Goal: Task Accomplishment & Management: Use online tool/utility

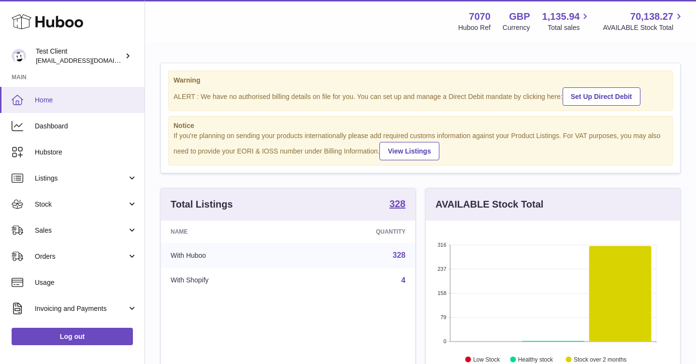
scroll to position [151, 254]
click at [99, 176] on span "Listings" at bounding box center [81, 178] width 92 height 9
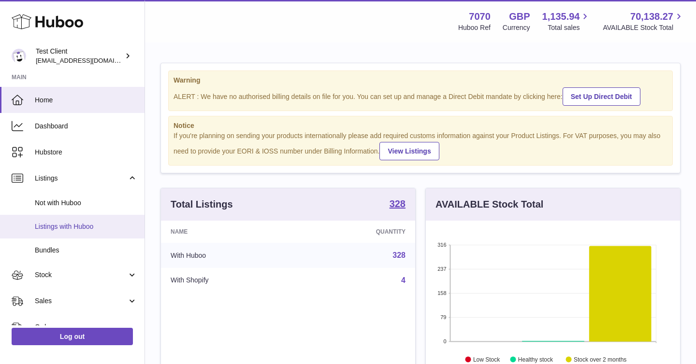
click at [71, 230] on span "Listings with Huboo" at bounding box center [86, 226] width 102 height 9
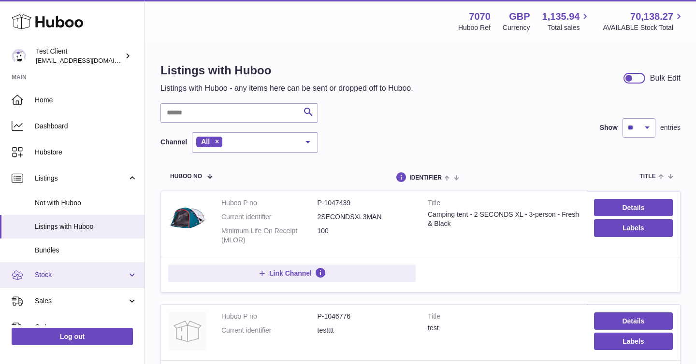
click at [87, 277] on span "Stock" at bounding box center [81, 275] width 92 height 9
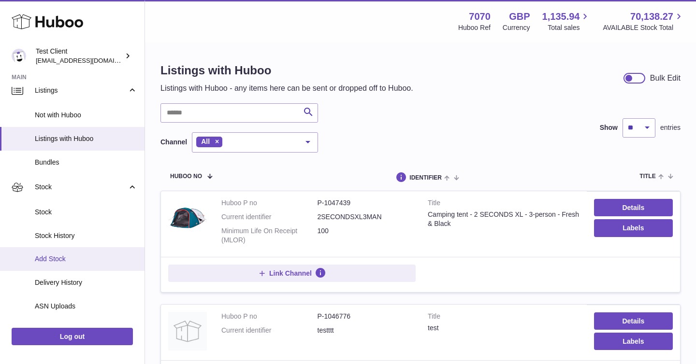
scroll to position [88, 0]
click at [71, 258] on span "Add Stock" at bounding box center [86, 258] width 102 height 9
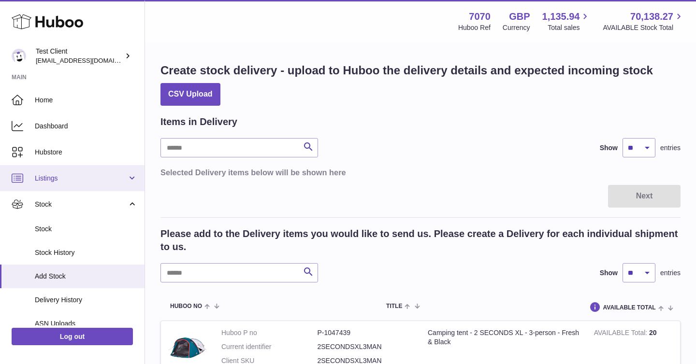
click at [128, 178] on link "Listings" at bounding box center [72, 178] width 144 height 26
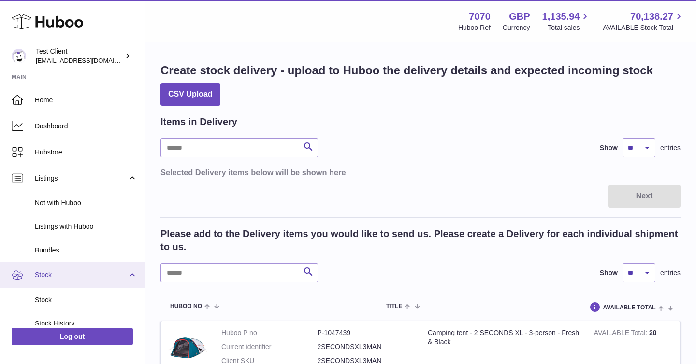
click at [126, 274] on link "Stock" at bounding box center [72, 275] width 144 height 26
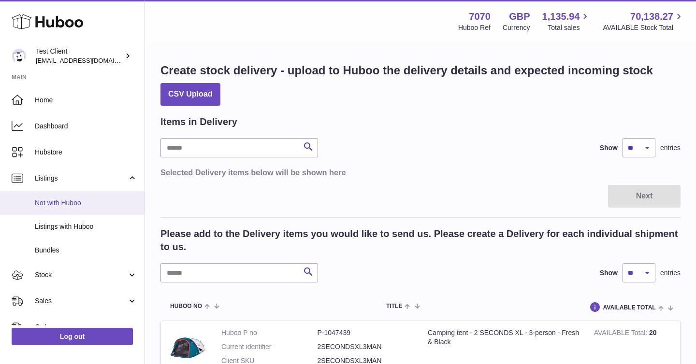
click at [78, 212] on link "Not with Huboo" at bounding box center [72, 203] width 144 height 24
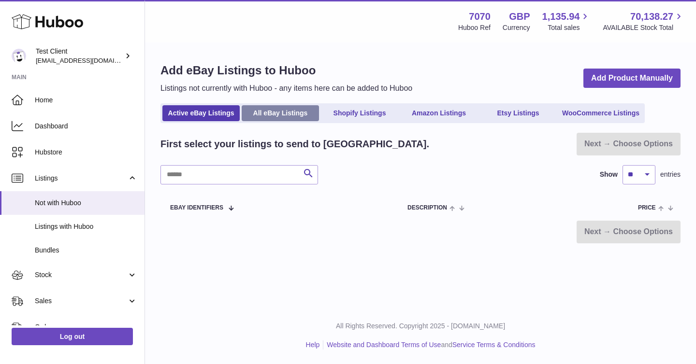
click at [306, 111] on link "All eBay Listings" at bounding box center [280, 113] width 77 height 16
click at [353, 111] on link "Shopify Listings" at bounding box center [359, 113] width 77 height 16
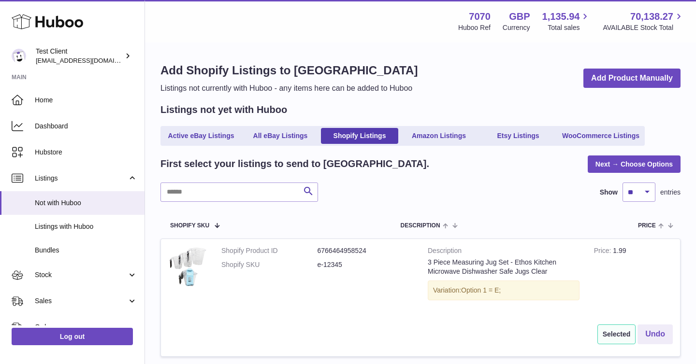
click at [661, 88] on div "Add Shopify Listings to Huboo Listings not currently with Huboo - any items her…" at bounding box center [420, 78] width 520 height 31
click at [660, 85] on link "Add Product Manually" at bounding box center [631, 79] width 97 height 20
click at [80, 172] on link "Listings" at bounding box center [72, 178] width 144 height 26
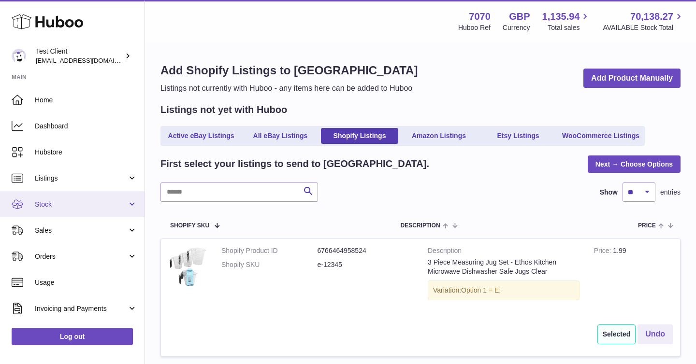
click at [69, 213] on link "Stock" at bounding box center [72, 204] width 144 height 26
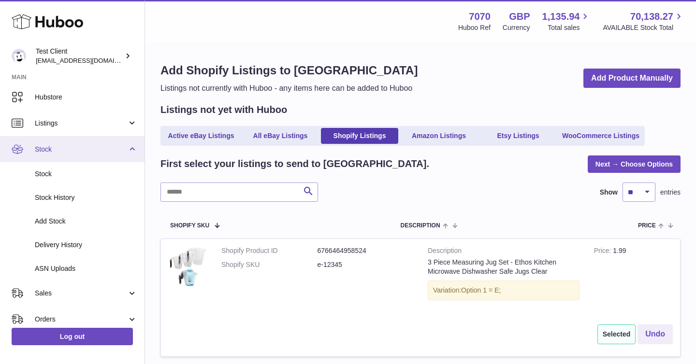
scroll to position [57, 0]
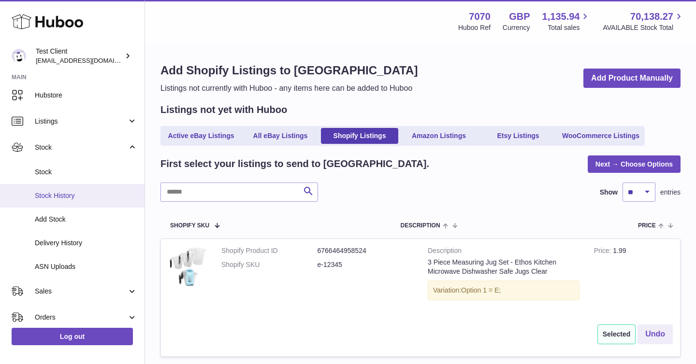
click at [80, 197] on span "Stock History" at bounding box center [86, 195] width 102 height 9
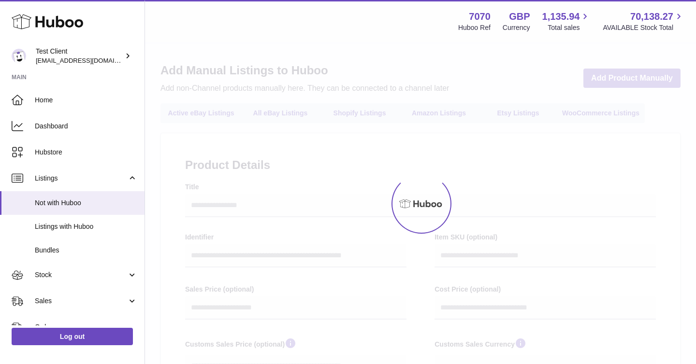
select select
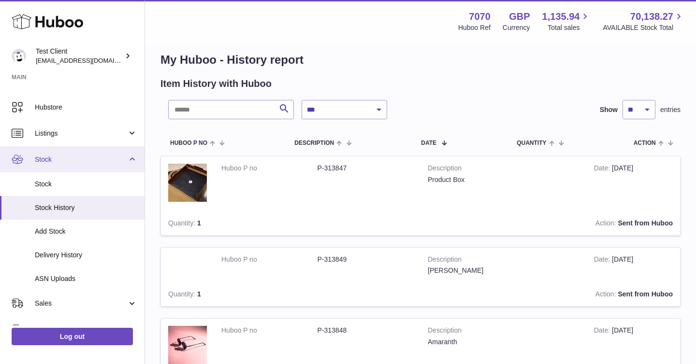
scroll to position [48, 0]
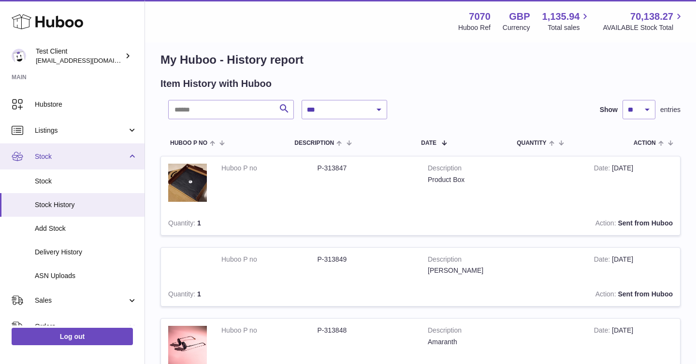
click at [123, 155] on span "Stock" at bounding box center [81, 156] width 92 height 9
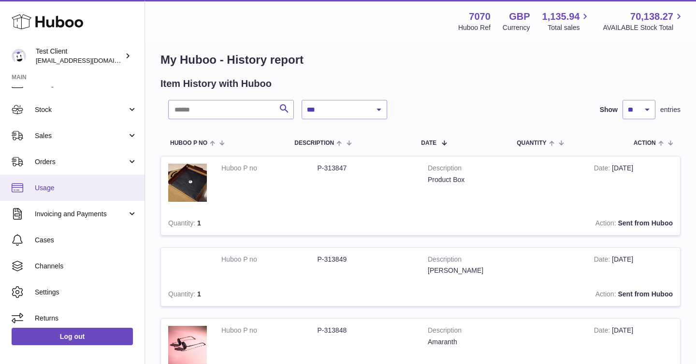
scroll to position [101, 0]
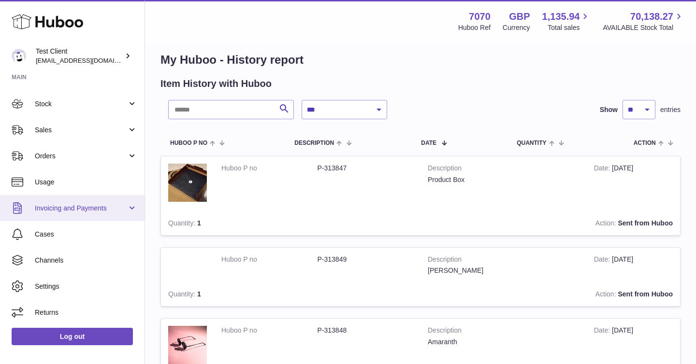
click at [91, 207] on span "Invoicing and Payments" at bounding box center [81, 208] width 92 height 9
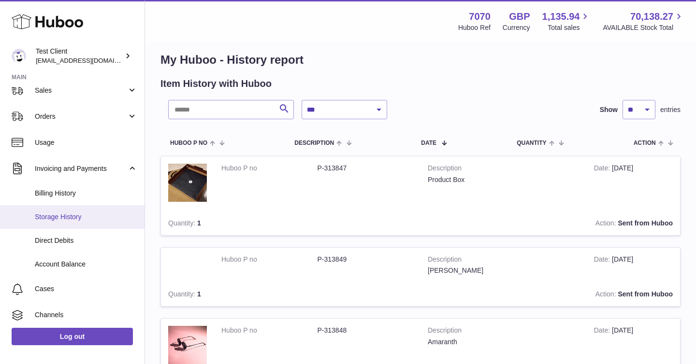
scroll to position [141, 0]
click at [86, 212] on span "Storage History" at bounding box center [86, 216] width 102 height 9
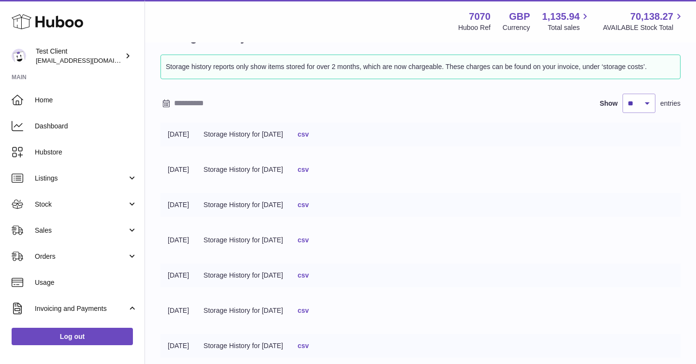
scroll to position [30, 0]
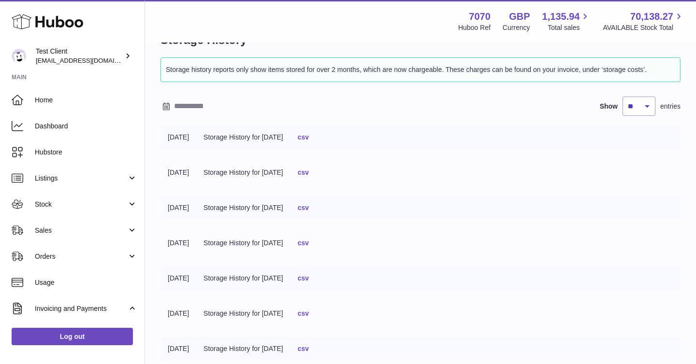
click at [309, 141] on link "csv" at bounding box center [303, 137] width 11 height 8
